Goal: Task Accomplishment & Management: Complete application form

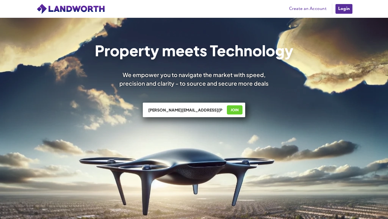
type input "[PERSON_NAME][EMAIL_ADDRESS][PERSON_NAME][DOMAIN_NAME]"
click at [237, 109] on div "JOIN" at bounding box center [234, 110] width 12 height 9
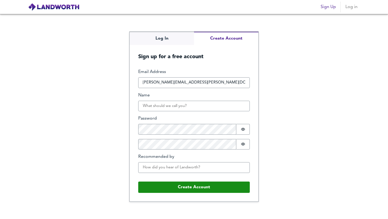
click at [350, 8] on span "Log in" at bounding box center [351, 7] width 13 height 8
click at [169, 36] on div "Log In Create Account Sign up for a free account Email Address abhinit.ravi@gma…" at bounding box center [194, 116] width 388 height 205
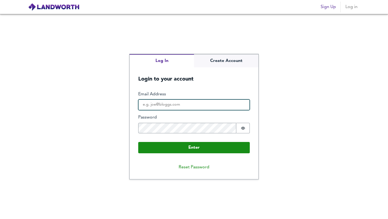
click at [162, 106] on input "Email Address" at bounding box center [194, 104] width 112 height 11
type input "[PERSON_NAME][EMAIL_ADDRESS][PERSON_NAME][DOMAIN_NAME]"
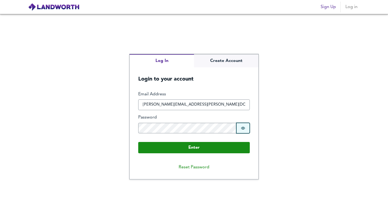
click at [245, 127] on icon "Show password" at bounding box center [243, 128] width 4 height 4
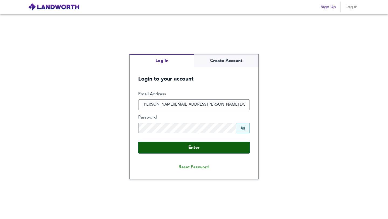
click at [206, 148] on button "Enter" at bounding box center [194, 147] width 112 height 11
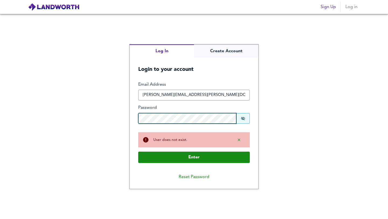
click at [112, 112] on div "Log In Create Account Login to your account Enter Email Address abhinit.ravi@gm…" at bounding box center [194, 116] width 388 height 205
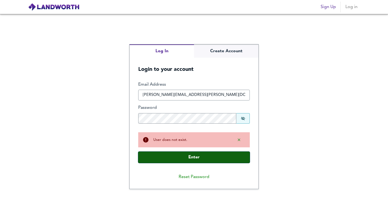
click at [183, 161] on button "Enter" at bounding box center [194, 157] width 112 height 11
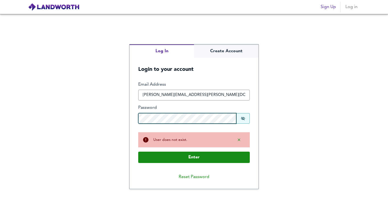
click at [137, 118] on form "Enter Email Address abhinit.ravi@gmail.com Password Password is shown Buffer Us…" at bounding box center [194, 122] width 129 height 99
click at [243, 121] on button "Password is shown" at bounding box center [242, 118] width 13 height 11
click at [246, 119] on button "Password is hidden" at bounding box center [242, 118] width 13 height 11
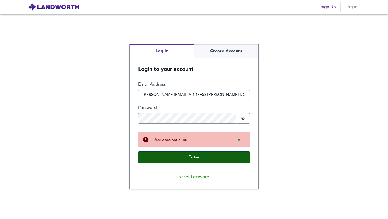
click at [183, 154] on button "Enter" at bounding box center [194, 157] width 112 height 11
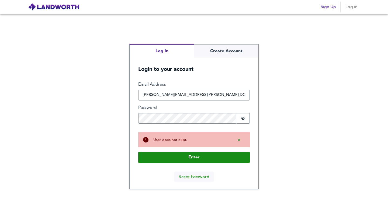
click at [189, 177] on button "Reset Password" at bounding box center [193, 177] width 39 height 11
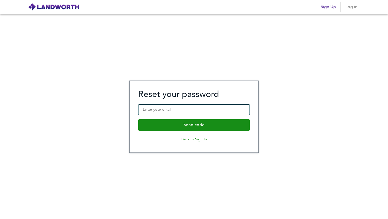
click at [173, 110] on input "Enter your email" at bounding box center [194, 110] width 112 height 11
type input "[PERSON_NAME][EMAIL_ADDRESS][PERSON_NAME][DOMAIN_NAME]"
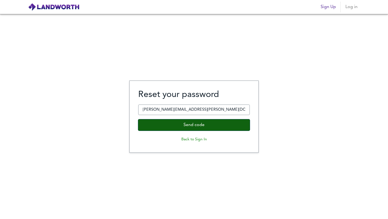
click at [182, 126] on button "Send code" at bounding box center [194, 124] width 112 height 11
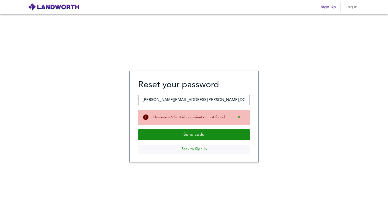
click at [186, 148] on button "Back to Sign In" at bounding box center [194, 149] width 112 height 9
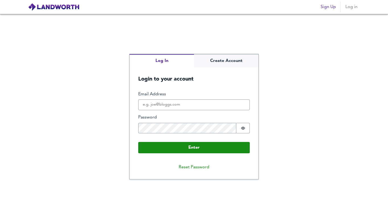
click at [43, 6] on img at bounding box center [53, 7] width 51 height 8
